Goal: Transaction & Acquisition: Purchase product/service

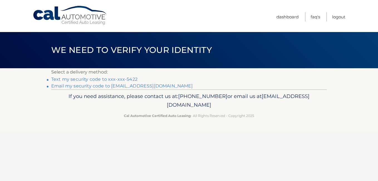
click at [122, 80] on link "Text my security code to xxx-xxx-5422" at bounding box center [94, 78] width 86 height 5
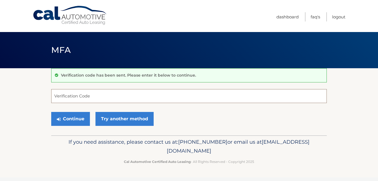
click at [98, 98] on input "Verification Code" at bounding box center [188, 96] width 275 height 14
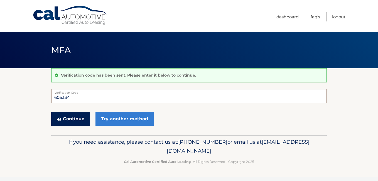
type input "605334"
click at [71, 118] on button "Continue" at bounding box center [70, 119] width 39 height 14
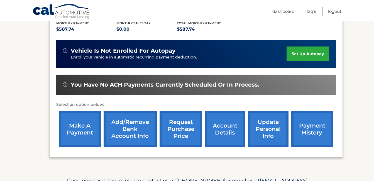
scroll to position [122, 0]
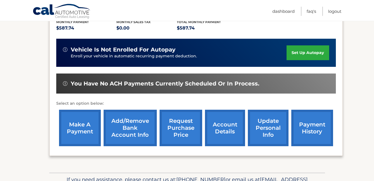
click at [79, 131] on link "make a payment" at bounding box center [80, 128] width 42 height 36
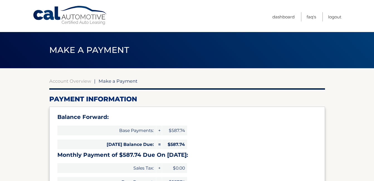
select select "ZjY4N2IwOWItNTY1MC00ZWMyLThhZGUtOTdjZDgwMDdmZWY5"
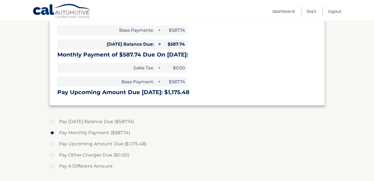
scroll to position [111, 0]
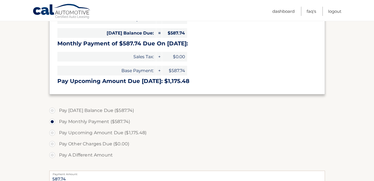
click at [125, 128] on label "Pay Upcoming Amount Due ($1,175.48)" at bounding box center [186, 132] width 275 height 11
click at [57, 128] on input "Pay Upcoming Amount Due ($1,175.48)" at bounding box center [54, 131] width 6 height 9
radio input "true"
type input "1175.48"
click at [52, 110] on label "Pay Today's Balance Due ($587.74)" at bounding box center [186, 110] width 275 height 11
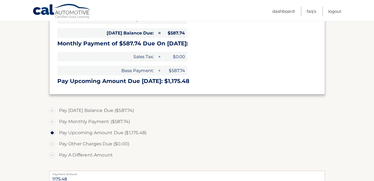
click at [52, 110] on input "Pay Today's Balance Due ($587.74)" at bounding box center [54, 109] width 6 height 9
radio input "true"
type input "587.74"
click at [53, 122] on label "Pay Monthly Payment ($587.74)" at bounding box center [186, 121] width 275 height 11
click at [53, 122] on input "Pay Monthly Payment ($587.74)" at bounding box center [54, 120] width 6 height 9
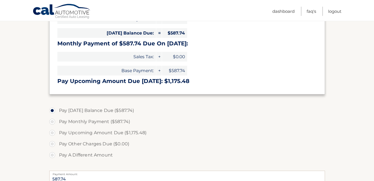
radio input "true"
click at [165, 163] on div "Pay Today's Balance Due ($587.74) Pay Monthly Payment ($587.74) Pay Upcoming Am…" at bounding box center [186, 136] width 275 height 62
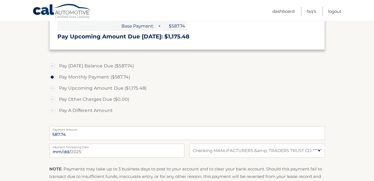
scroll to position [167, 0]
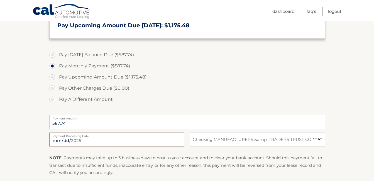
click at [158, 139] on input "2025-08-30" at bounding box center [116, 139] width 135 height 14
type input "2025-09-01"
click at [342, 147] on section "Account Overview | Make a Payment Payment Information Balance Forward: Base Pay…" at bounding box center [187, 56] width 374 height 311
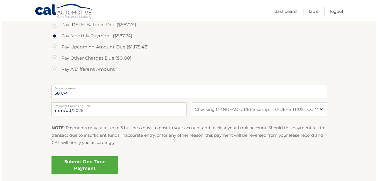
scroll to position [202, 0]
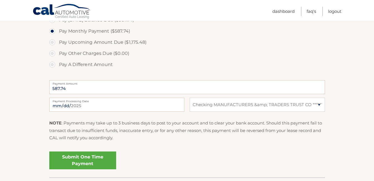
click at [91, 158] on link "Submit One Time Payment" at bounding box center [82, 160] width 67 height 18
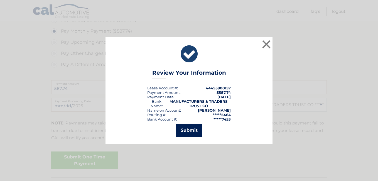
click at [188, 129] on button "Submit" at bounding box center [189, 129] width 26 height 13
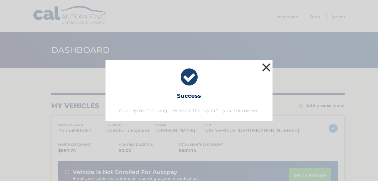
click at [263, 68] on button "×" at bounding box center [266, 67] width 11 height 11
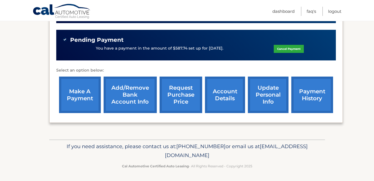
scroll to position [167, 0]
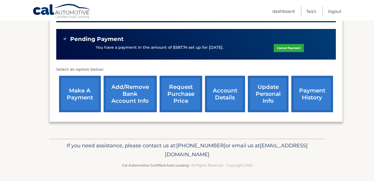
click at [223, 94] on link "account details" at bounding box center [225, 94] width 40 height 36
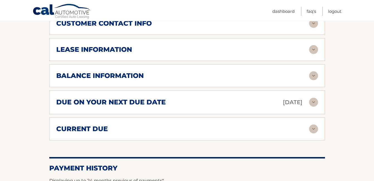
scroll to position [305, 0]
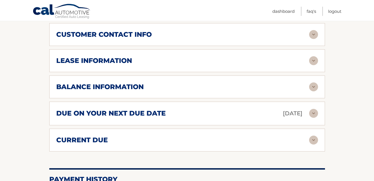
click at [309, 89] on img at bounding box center [313, 86] width 9 height 9
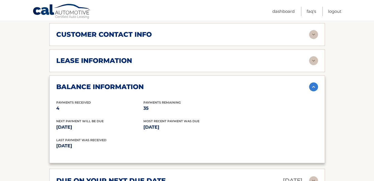
click at [313, 88] on img at bounding box center [313, 86] width 9 height 9
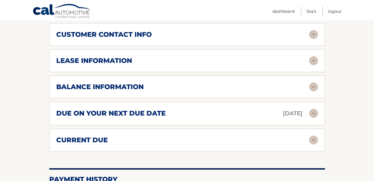
click at [312, 140] on img at bounding box center [313, 139] width 9 height 9
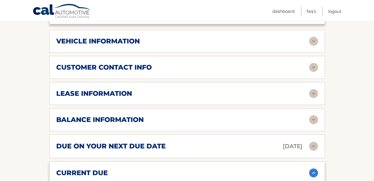
scroll to position [271, 0]
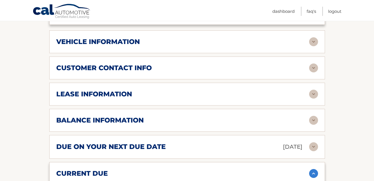
click at [312, 97] on img at bounding box center [313, 94] width 9 height 9
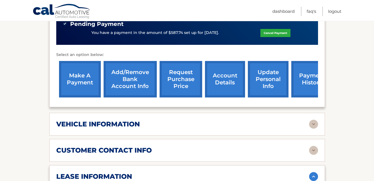
scroll to position [200, 0]
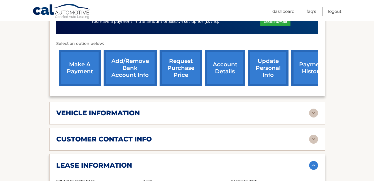
click at [314, 115] on img at bounding box center [313, 112] width 9 height 9
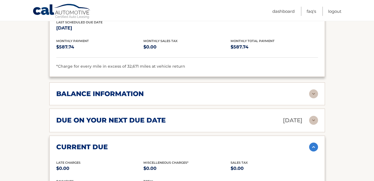
scroll to position [547, 0]
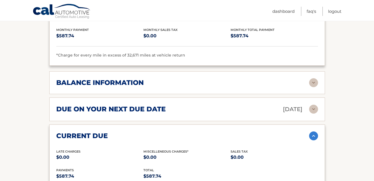
click at [186, 89] on div "balance information Payments Received 4 Payments Remaining 35 Next Payment will…" at bounding box center [186, 82] width 275 height 23
click at [314, 83] on img at bounding box center [313, 82] width 9 height 9
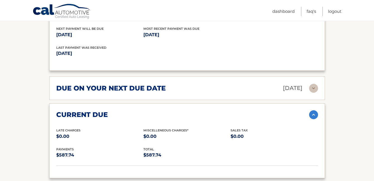
scroll to position [636, 0]
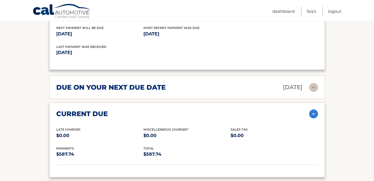
click at [314, 83] on img at bounding box center [313, 87] width 9 height 9
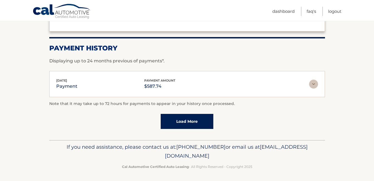
scroll to position [837, 0]
click at [314, 83] on img at bounding box center [313, 83] width 9 height 9
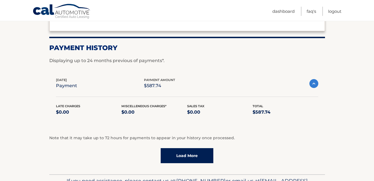
click at [179, 155] on link "Load More" at bounding box center [186, 155] width 53 height 15
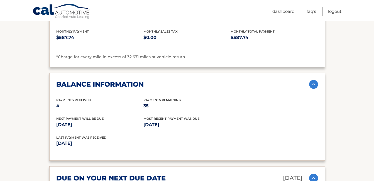
scroll to position [472, 0]
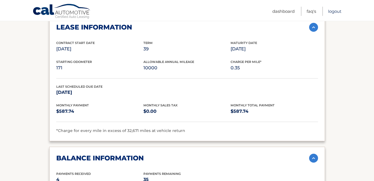
click at [335, 11] on link "Logout" at bounding box center [334, 11] width 13 height 9
